Goal: Transaction & Acquisition: Purchase product/service

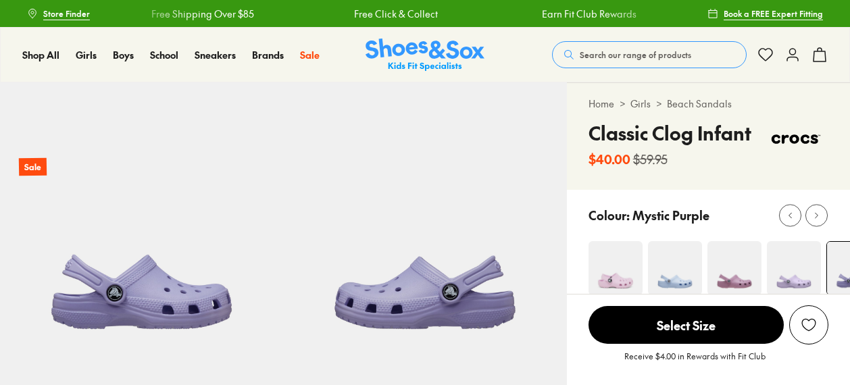
scroll to position [110, 0]
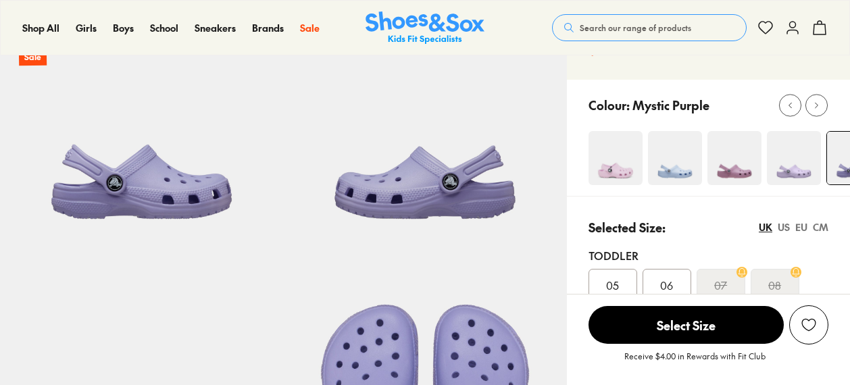
select select "*"
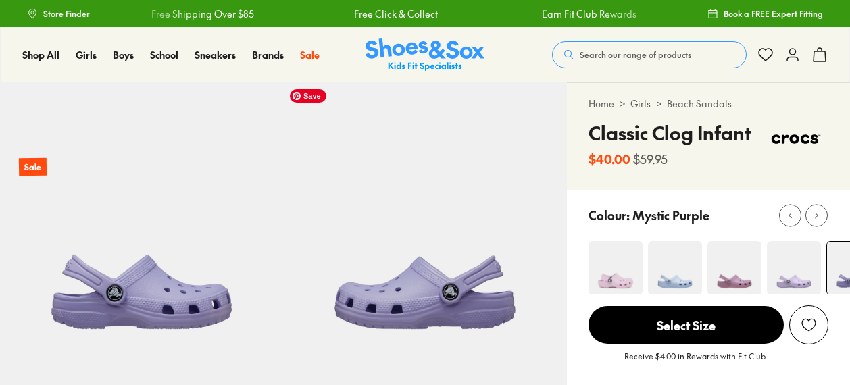
scroll to position [0, 0]
click at [789, 142] on img at bounding box center [795, 139] width 65 height 41
click at [681, 102] on link "Beach Sandals" at bounding box center [699, 104] width 65 height 14
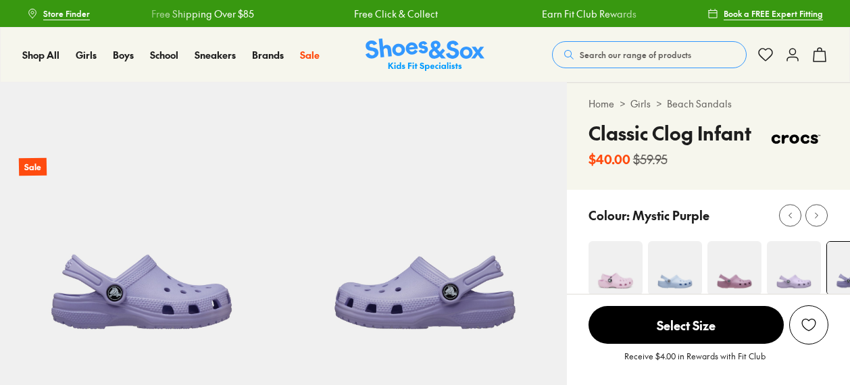
click at [643, 104] on link "Girls" at bounding box center [640, 104] width 20 height 14
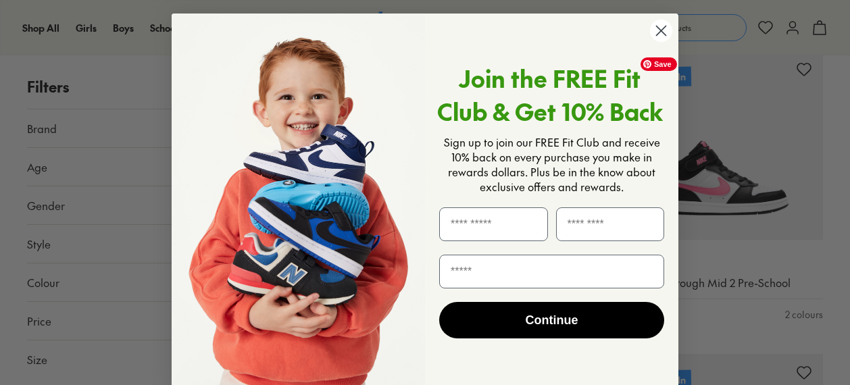
scroll to position [223, 0]
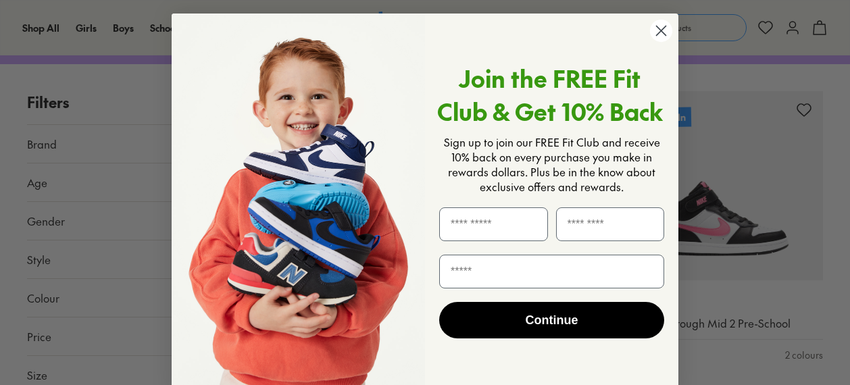
click at [659, 38] on circle "Close dialog" at bounding box center [661, 31] width 22 height 22
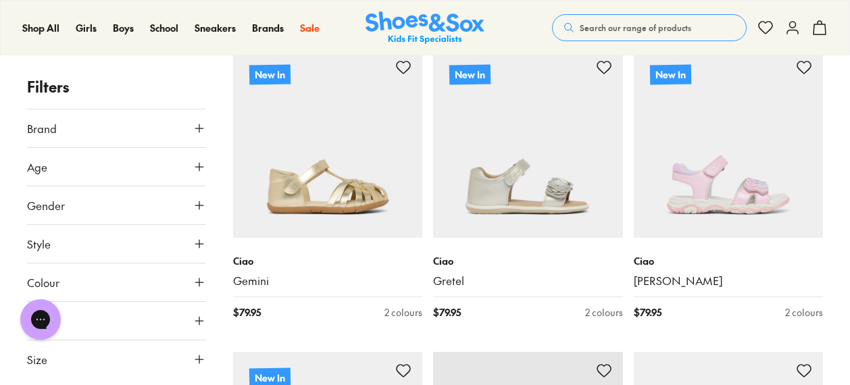
scroll to position [1181, 0]
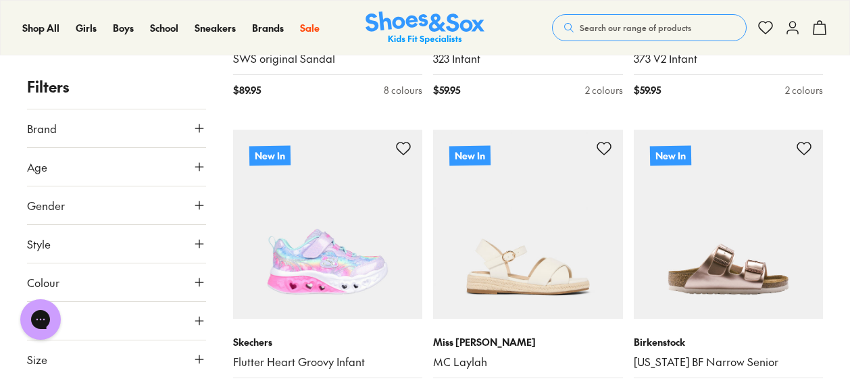
scroll to position [3843, 0]
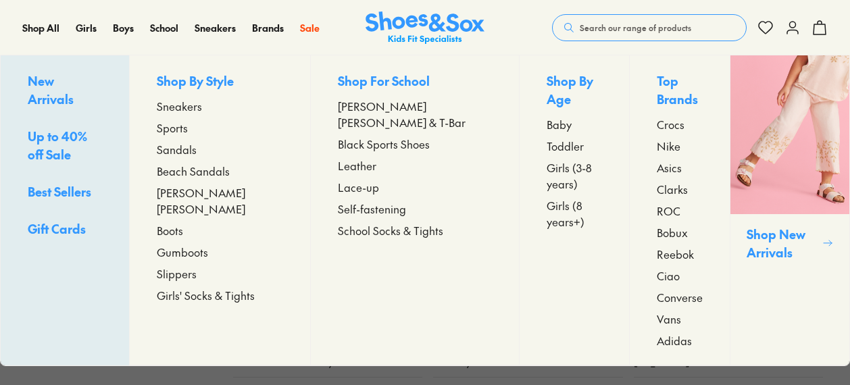
click at [657, 128] on span "Crocs" at bounding box center [671, 124] width 28 height 16
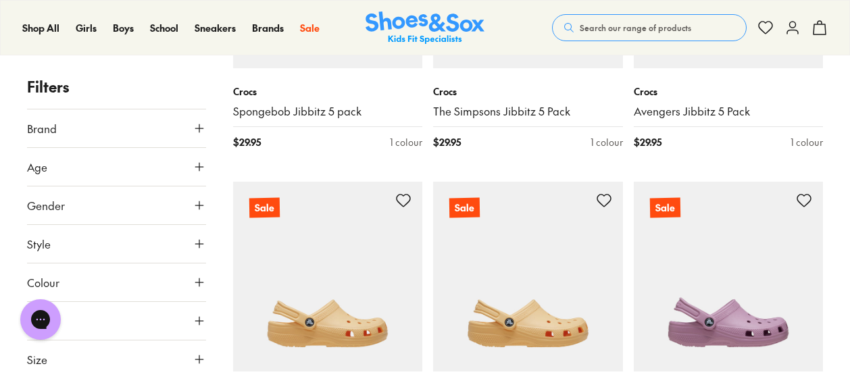
scroll to position [2915, 0]
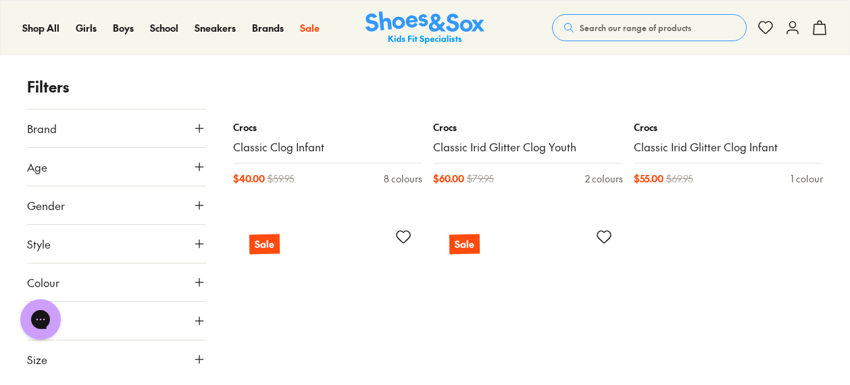
scroll to position [4550, 0]
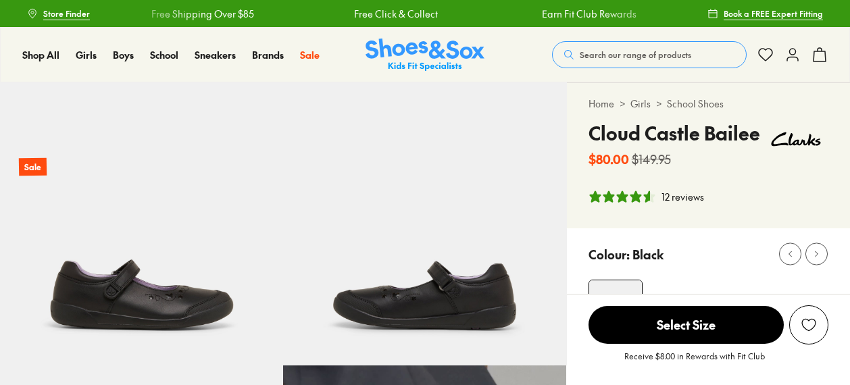
select select "*"
